Goal: Find specific page/section: Find specific page/section

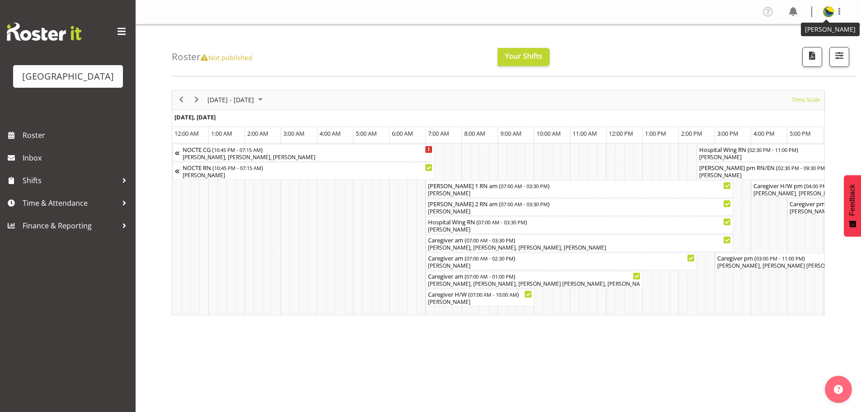
scroll to position [0, 5404]
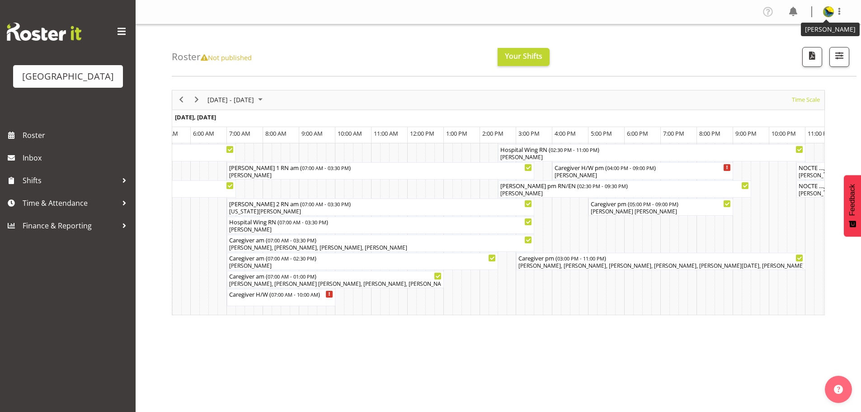
click at [828, 10] on img at bounding box center [828, 11] width 11 height 11
click at [632, 33] on div "Roster Not published Your Shifts 1 Locations [GEOGRAPHIC_DATA] Kitchen [GEOGRAP…" at bounding box center [514, 50] width 685 height 52
click at [50, 142] on span "Roster" at bounding box center [77, 135] width 108 height 14
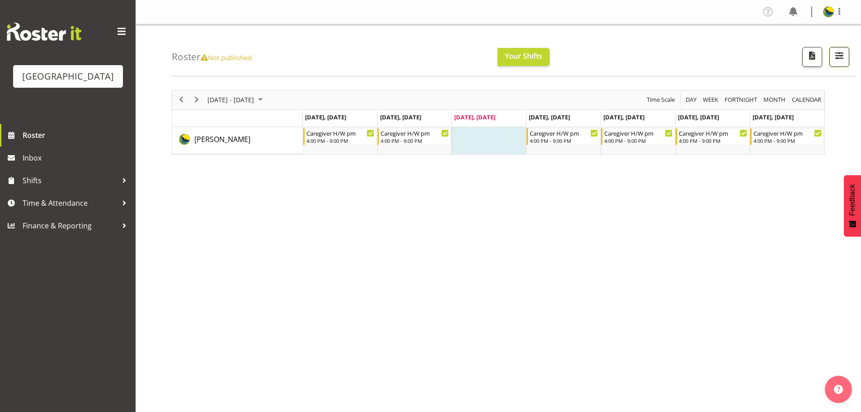
click at [837, 61] on span "button" at bounding box center [839, 56] width 12 height 12
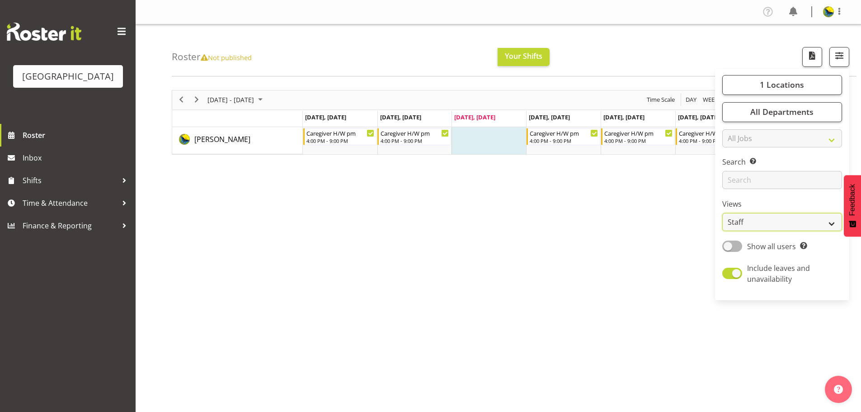
click at [780, 231] on select "Staff Role Shift - Horizontal Shift - Vertical Staff - Location" at bounding box center [782, 222] width 120 height 18
select select "shift"
click at [722, 231] on select "Staff Role Shift - Horizontal Shift - Vertical Staff - Location" at bounding box center [782, 222] width 120 height 18
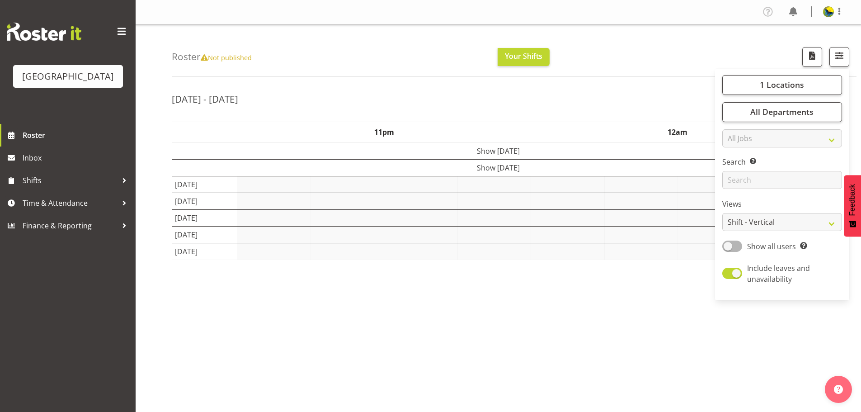
click at [660, 59] on div "Roster Not published Your Shifts 1 Locations [GEOGRAPHIC_DATA] Kitchen [GEOGRAP…" at bounding box center [514, 50] width 685 height 52
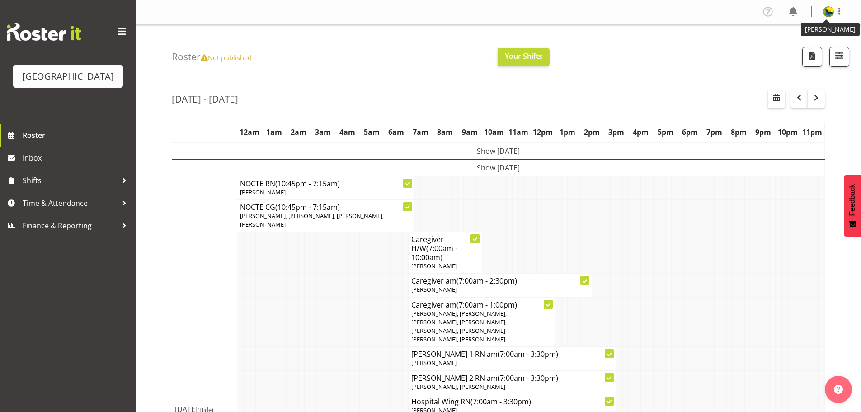
click at [830, 12] on img at bounding box center [828, 11] width 11 height 11
click at [810, 50] on link "Log Out" at bounding box center [801, 47] width 87 height 16
